Goal: Information Seeking & Learning: Learn about a topic

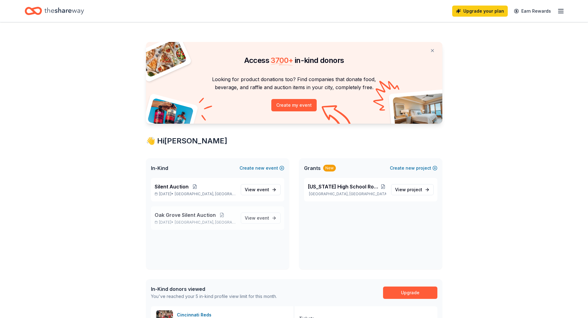
click at [199, 213] on span "Oak Grove Silent Auction" at bounding box center [185, 214] width 61 height 7
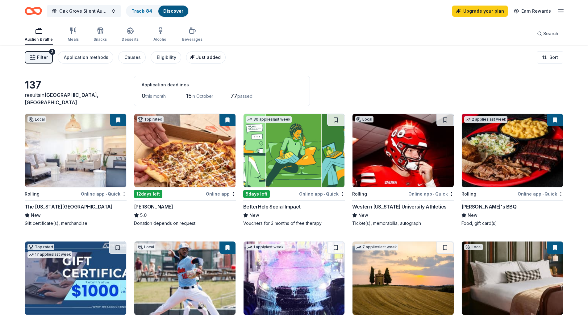
click at [198, 58] on span "Just added" at bounding box center [208, 57] width 25 height 5
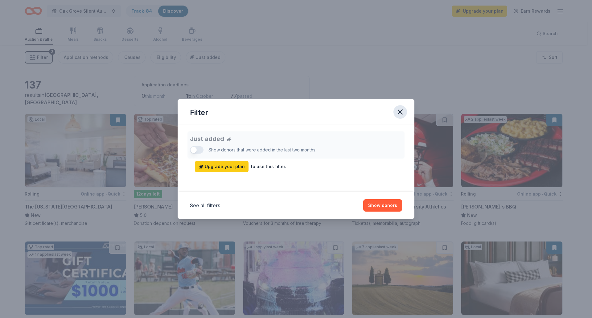
click at [402, 109] on icon "button" at bounding box center [400, 112] width 9 height 9
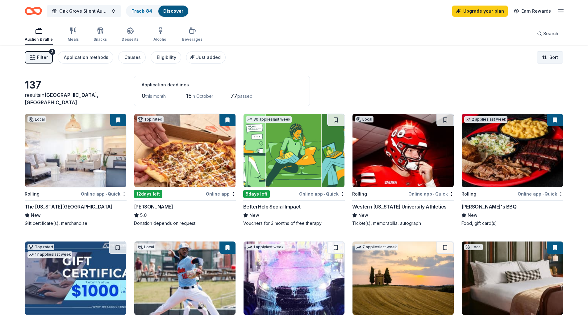
click at [561, 61] on html "Oak Grove Silent Auction Track · 84 Discover Upgrade your plan Earn Rewards Auc…" at bounding box center [294, 159] width 588 height 318
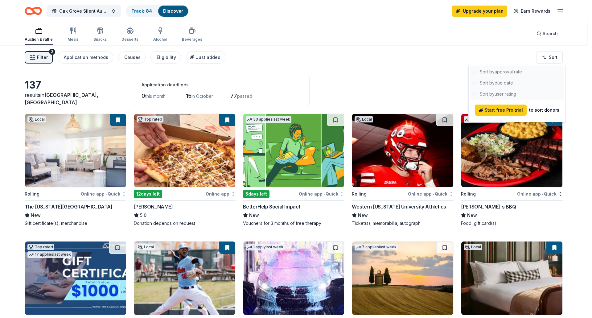
click at [392, 86] on html "Oak Grove Silent Auction Track · 84 Discover Upgrade your plan Earn Rewards Auc…" at bounding box center [296, 159] width 592 height 318
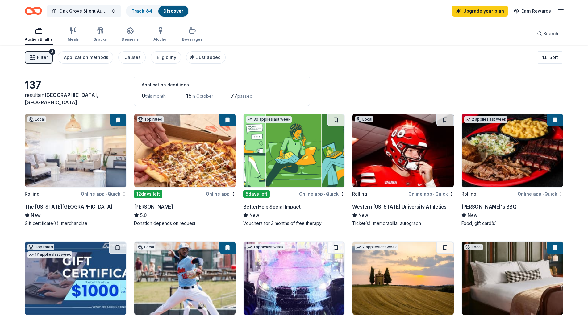
click at [42, 56] on span "Filter" at bounding box center [42, 57] width 11 height 7
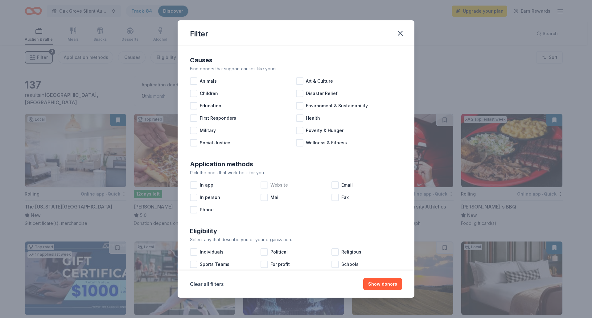
click at [274, 185] on span "Website" at bounding box center [280, 184] width 18 height 7
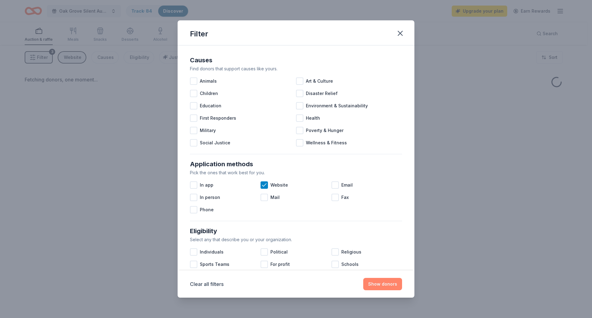
click at [388, 284] on button "Show donors" at bounding box center [382, 284] width 39 height 12
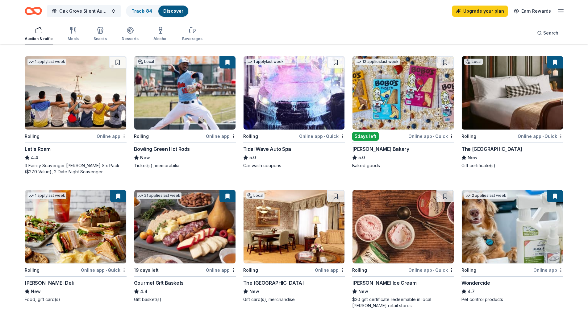
scroll to position [185, 0]
click at [33, 27] on div "button" at bounding box center [39, 30] width 28 height 7
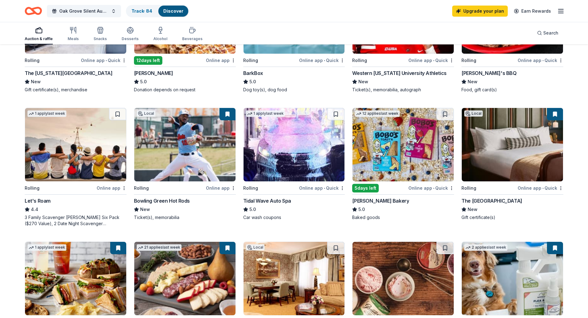
scroll to position [0, 0]
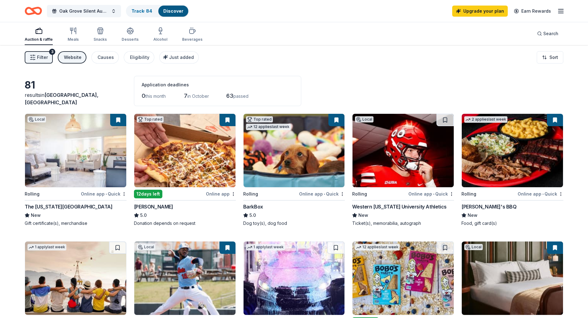
drag, startPoint x: 156, startPoint y: 34, endPoint x: 3, endPoint y: 70, distance: 157.8
click at [154, 35] on div "Alcohol" at bounding box center [160, 34] width 14 height 15
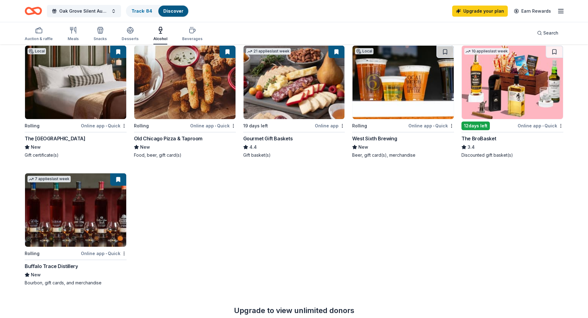
scroll to position [93, 0]
